Goal: Task Accomplishment & Management: Manage account settings

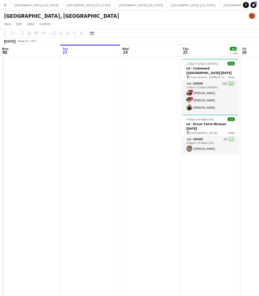
scroll to position [0, 151]
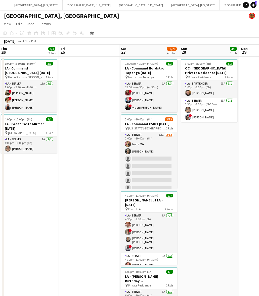
drag, startPoint x: 95, startPoint y: 79, endPoint x: 57, endPoint y: 68, distance: 39.6
click at [63, 83] on app-calendar-viewport "Mon 22 Tue 23 Wed 24 Thu 25 4/4 2 Jobs Fri 26 Sat 27 13/23 4 Jobs Sun 28 3/3 1 …" at bounding box center [129, 226] width 259 height 363
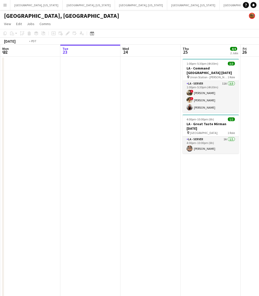
drag, startPoint x: 75, startPoint y: 141, endPoint x: 53, endPoint y: 145, distance: 21.6
click at [53, 145] on app-calendar-viewport "Sat 20 29/39 6 Jobs Sun 21 Mon 22 Tue 23 Wed 24 Thu 25 4/4 2 Jobs Fri 26 Sat 27…" at bounding box center [129, 226] width 259 height 363
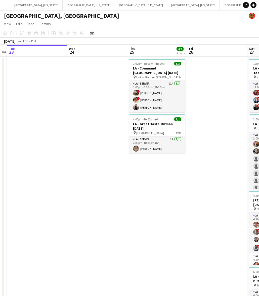
drag, startPoint x: 192, startPoint y: 112, endPoint x: 71, endPoint y: 121, distance: 120.9
click at [76, 121] on app-calendar-viewport "Sat 20 29/39 6 Jobs Sun 21 Mon 22 Tue 23 Wed 24 Thu 25 4/4 2 Jobs Fri 26 Sat 27…" at bounding box center [129, 226] width 259 height 363
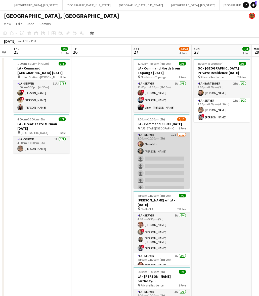
click at [166, 146] on app-card-role "LA - Server 12I [DATE] 2:00pm-10:00pm (8h) Nena Mix [PERSON_NAME] single-neutra…" at bounding box center [161, 180] width 56 height 97
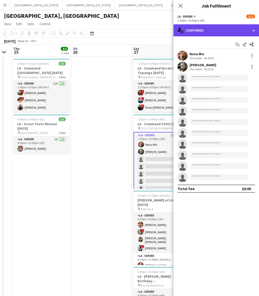
click at [205, 25] on div "single-neutral-actions-check-2 Confirmed" at bounding box center [215, 30] width 85 height 12
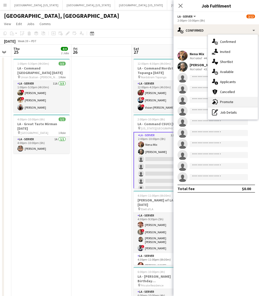
click at [227, 100] on span "Promote" at bounding box center [226, 102] width 13 height 5
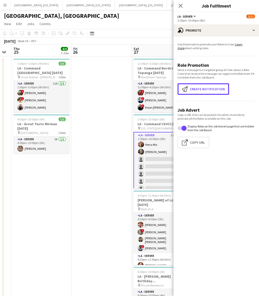
drag, startPoint x: 213, startPoint y: 89, endPoint x: 202, endPoint y: 81, distance: 14.0
click at [213, 89] on button "Create notification Create notification" at bounding box center [202, 89] width 51 height 12
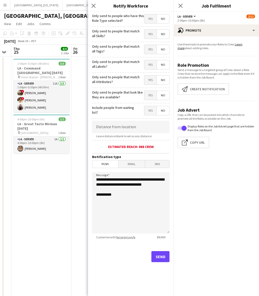
click at [146, 18] on span "Yes" at bounding box center [150, 18] width 12 height 9
click at [159, 253] on button "Send" at bounding box center [160, 256] width 18 height 11
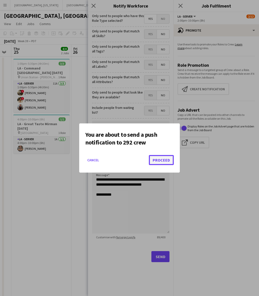
click at [165, 159] on button "Proceed" at bounding box center [161, 160] width 25 height 10
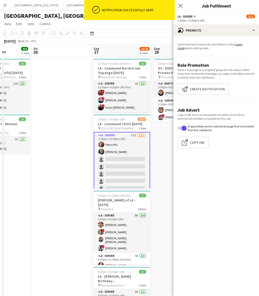
drag, startPoint x: 97, startPoint y: 161, endPoint x: 77, endPoint y: 169, distance: 21.5
click at [77, 169] on app-calendar-viewport "Mon 22 Tue 23 Wed 24 Thu 25 4/4 2 Jobs Fri 26 Sat 27 13/23 4 Jobs Sun 28 3/3 1 …" at bounding box center [129, 226] width 259 height 363
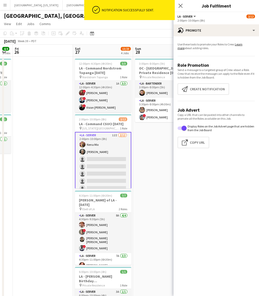
scroll to position [0, 228]
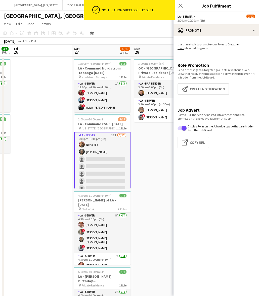
drag, startPoint x: 155, startPoint y: 133, endPoint x: 137, endPoint y: 136, distance: 18.2
click at [137, 136] on app-calendar-viewport "Mon 22 Tue 23 Wed 24 Thu 25 4/4 2 Jobs Fri 26 Sat 27 13/23 4 Jobs Sun 28 3/3 1 …" at bounding box center [129, 226] width 259 height 363
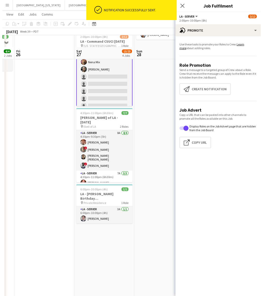
scroll to position [0, 0]
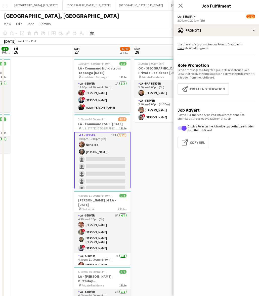
click at [130, 27] on app-page-menu "View Day view expanded Day view collapsed Month view Date picker Jump to [DATE]…" at bounding box center [129, 25] width 259 height 10
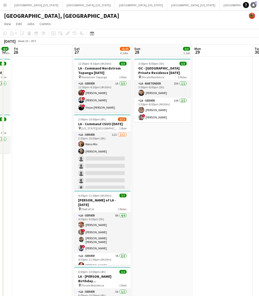
click at [253, 5] on icon at bounding box center [253, 5] width 3 height 3
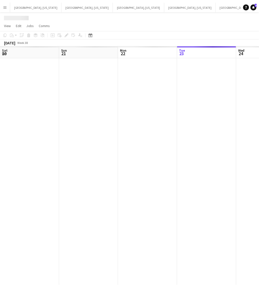
scroll to position [0, 120]
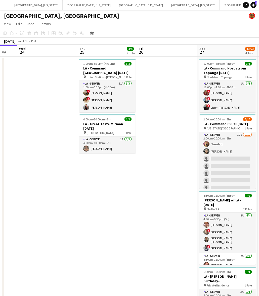
drag, startPoint x: 120, startPoint y: 127, endPoint x: 35, endPoint y: 152, distance: 88.5
click at [56, 146] on app-calendar-viewport "Sat 20 29/39 6 Jobs Sun 21 Mon 22 Tue 23 Wed 24 Thu 25 4/4 2 Jobs Fri 26 Sat 27…" at bounding box center [129, 226] width 259 height 363
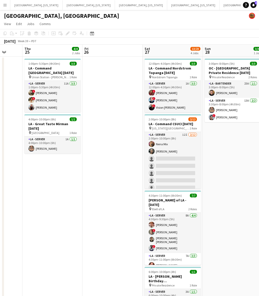
drag, startPoint x: 147, startPoint y: 157, endPoint x: 101, endPoint y: 165, distance: 47.4
click at [102, 166] on app-calendar-viewport "Mon 22 Tue 23 Wed 24 Thu 25 4/4 2 Jobs Fri 26 Sat 27 13/23 4 Jobs Sun 28 3/3 1 …" at bounding box center [129, 226] width 259 height 363
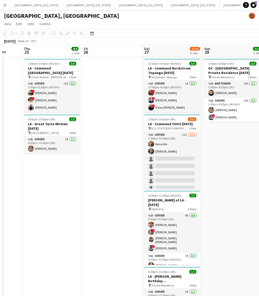
drag, startPoint x: 173, startPoint y: 93, endPoint x: 180, endPoint y: 77, distance: 17.6
click at [173, 92] on app-card-role "LA - Server 1A [DATE] 12:00pm-4:30pm (4h30m) ! [PERSON_NAME] ! [PERSON_NAME] ! …" at bounding box center [172, 97] width 56 height 32
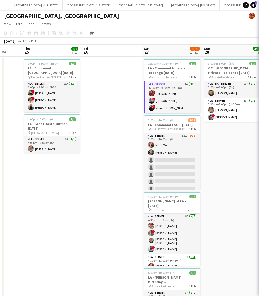
scroll to position [0, 157]
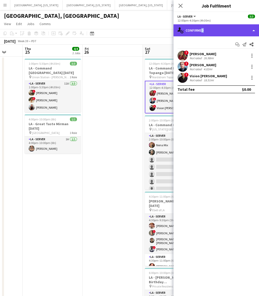
click at [200, 33] on div "single-neutral-actions-check-2 Confirmed" at bounding box center [215, 30] width 85 height 12
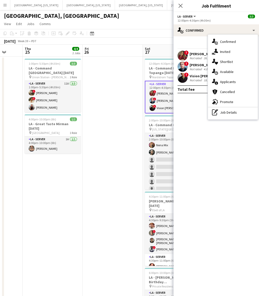
click at [226, 80] on span "Applicants" at bounding box center [228, 82] width 16 height 5
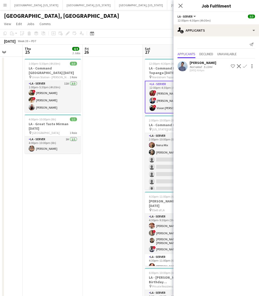
click at [185, 66] on app-user-avatar at bounding box center [182, 66] width 10 height 10
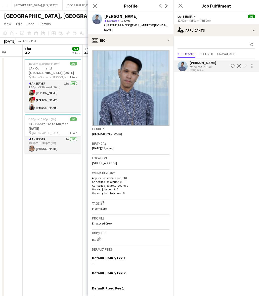
click at [185, 66] on app-user-avatar at bounding box center [182, 66] width 10 height 10
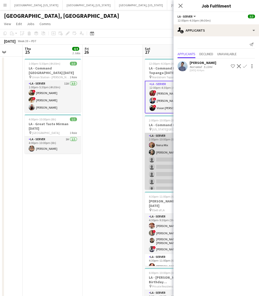
click at [160, 141] on app-card-role "LA - Server 12I [DATE] 2:00pm-10:00pm (8h) Nena Mix [PERSON_NAME] single-neutra…" at bounding box center [173, 181] width 56 height 97
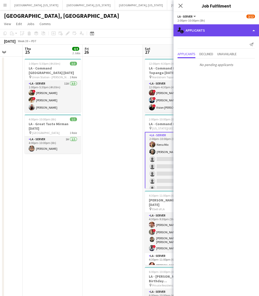
click at [212, 28] on div "single-neutral-actions-information Applicants" at bounding box center [215, 30] width 85 height 12
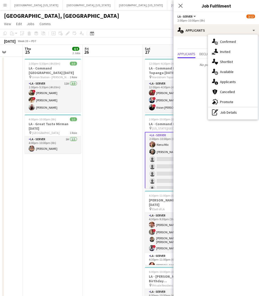
click at [220, 52] on span "Invited" at bounding box center [225, 51] width 10 height 5
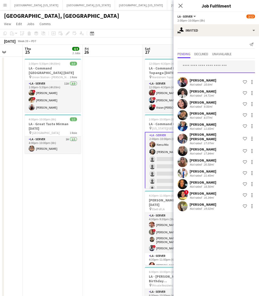
click at [205, 64] on input "text" at bounding box center [215, 67] width 77 height 13
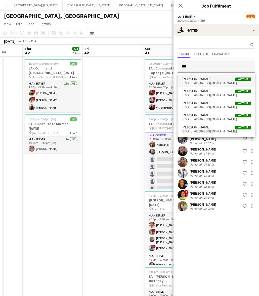
type input "***"
click at [202, 79] on span "[PERSON_NAME]" at bounding box center [195, 79] width 29 height 4
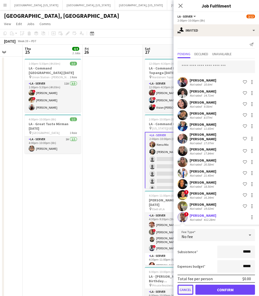
click at [188, 287] on button "Cancel" at bounding box center [185, 290] width 16 height 10
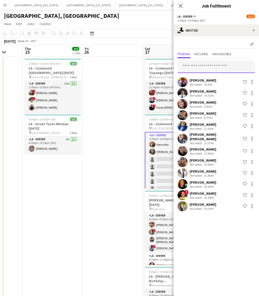
click at [195, 64] on input "text" at bounding box center [215, 67] width 77 height 13
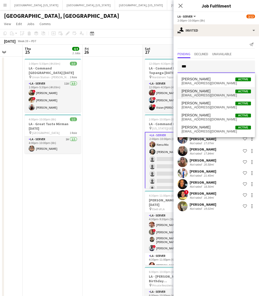
type input "***"
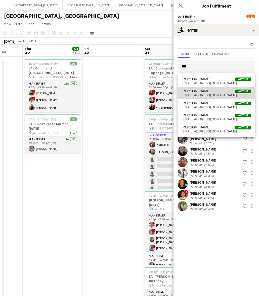
click at [197, 89] on span "[PERSON_NAME]" at bounding box center [195, 91] width 29 height 4
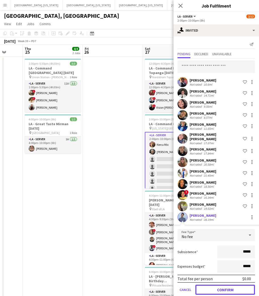
click at [211, 285] on button "Confirm" at bounding box center [225, 290] width 60 height 10
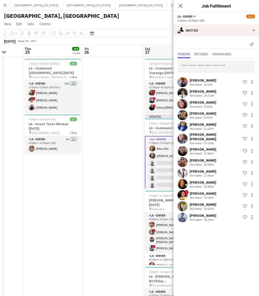
click at [126, 71] on app-date-cell at bounding box center [113, 232] width 60 height 351
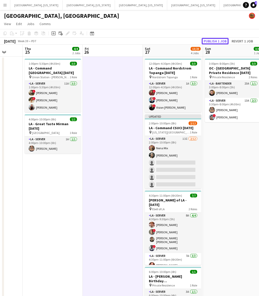
click at [217, 40] on button "Publish 1 job" at bounding box center [214, 41] width 27 height 7
